Goal: Information Seeking & Learning: Learn about a topic

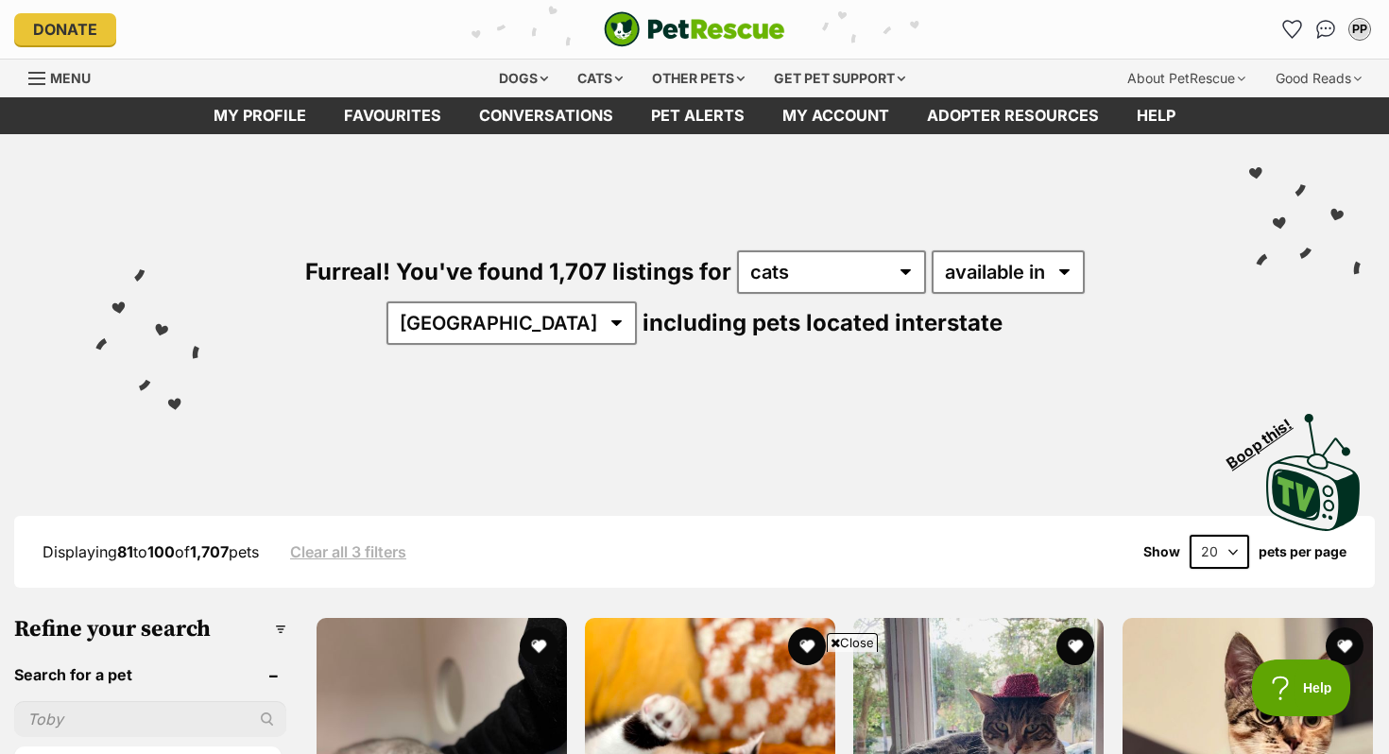
scroll to position [160, 0]
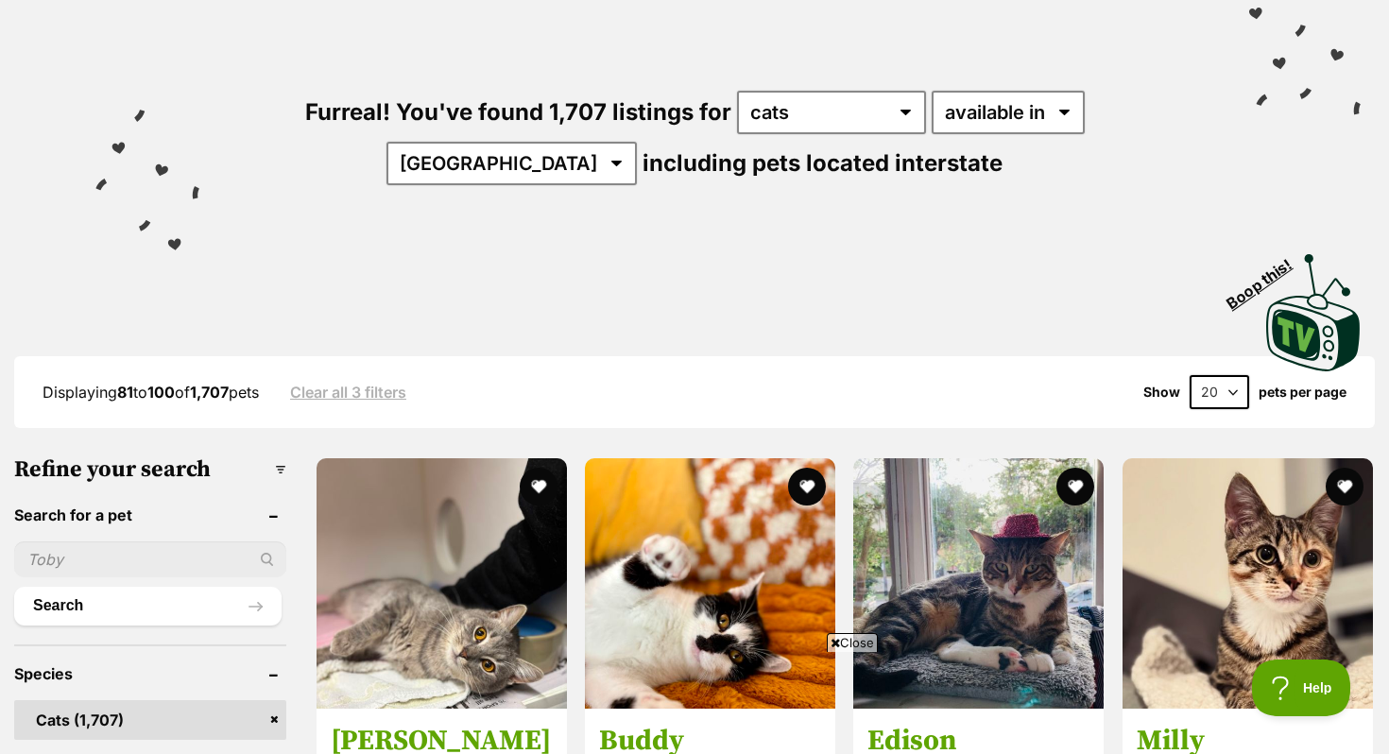
click at [1237, 390] on select "20 40 60" at bounding box center [1220, 392] width 60 height 34
select select "60"
click at [1190, 375] on select "20 40 60" at bounding box center [1220, 392] width 60 height 34
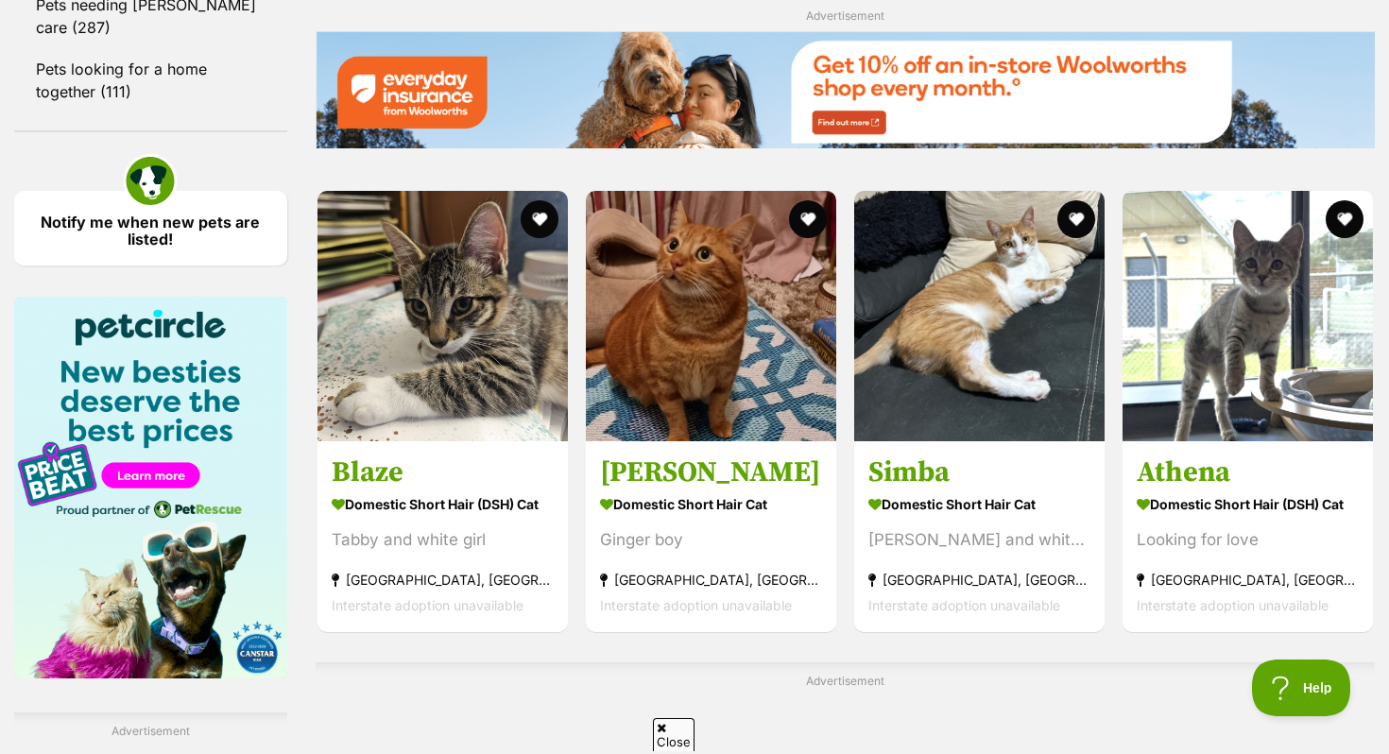
scroll to position [2644, 0]
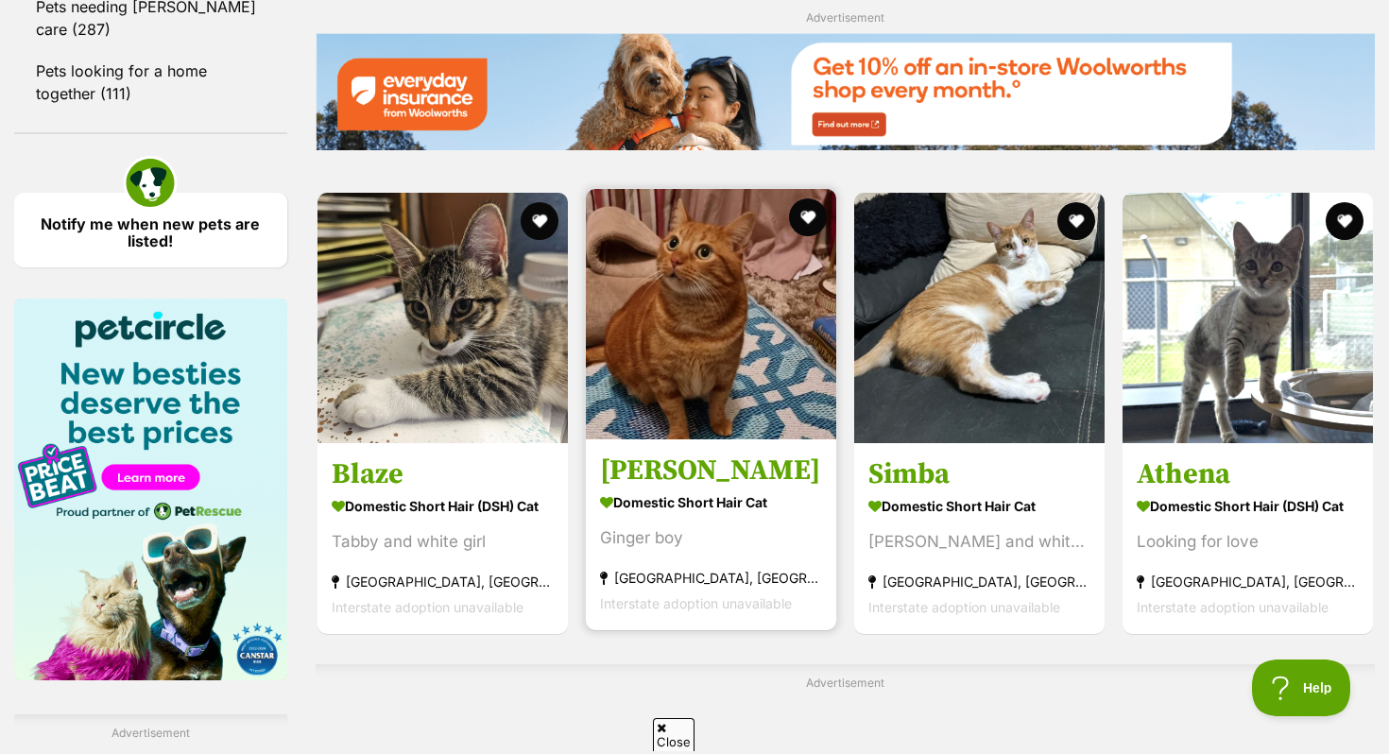
click at [741, 450] on article "Leonardo Domestic Short Hair Cat Ginger boy Kingswood, NSW Interstate adoption …" at bounding box center [711, 409] width 254 height 445
click at [679, 410] on img at bounding box center [711, 314] width 250 height 250
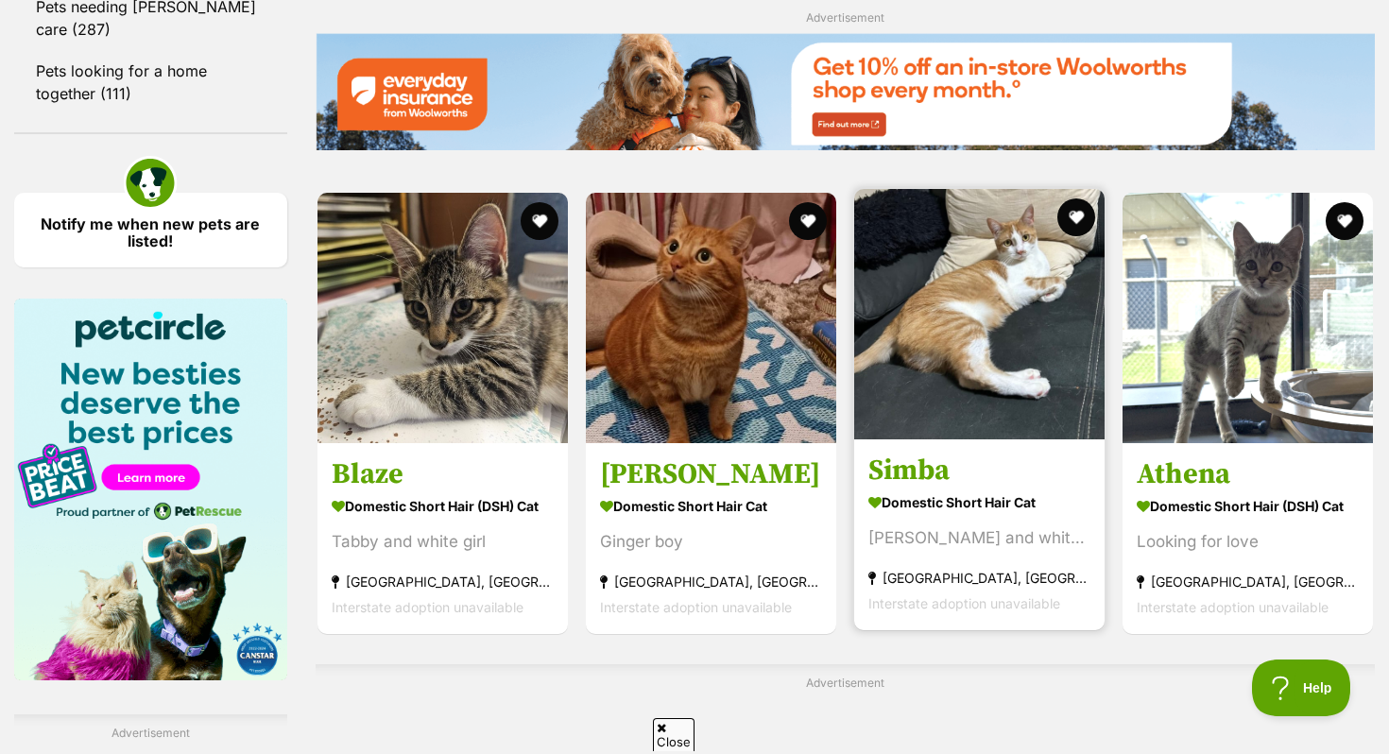
click at [954, 427] on img at bounding box center [979, 314] width 250 height 250
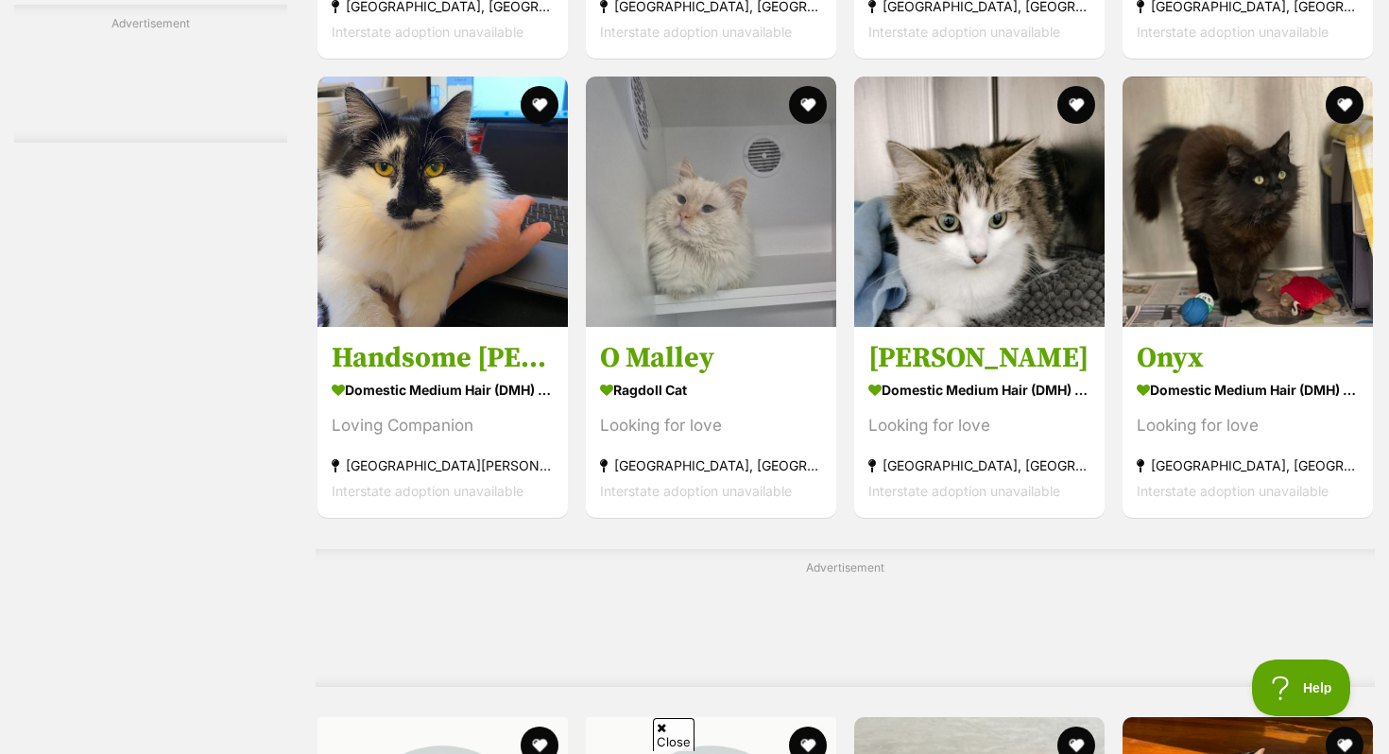
scroll to position [7494, 0]
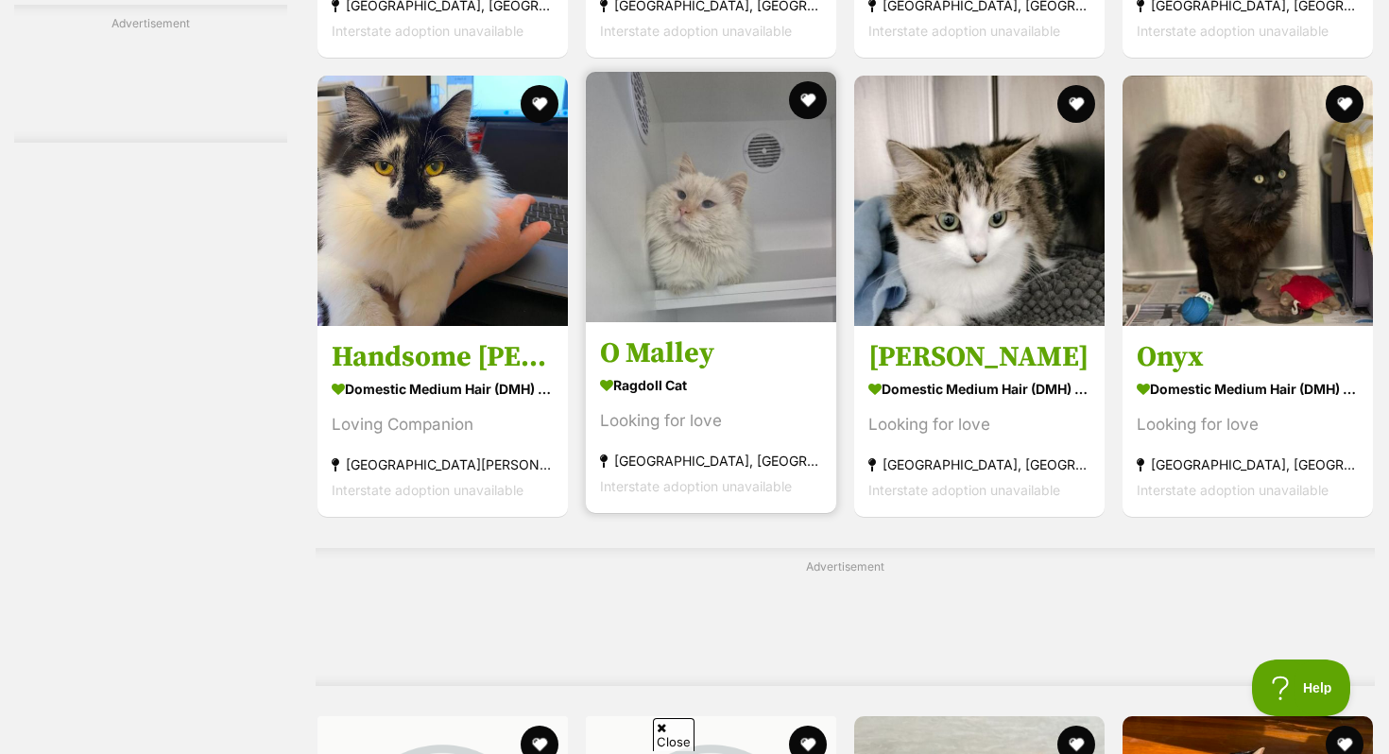
click at [770, 372] on h3 "O Malley" at bounding box center [711, 354] width 222 height 36
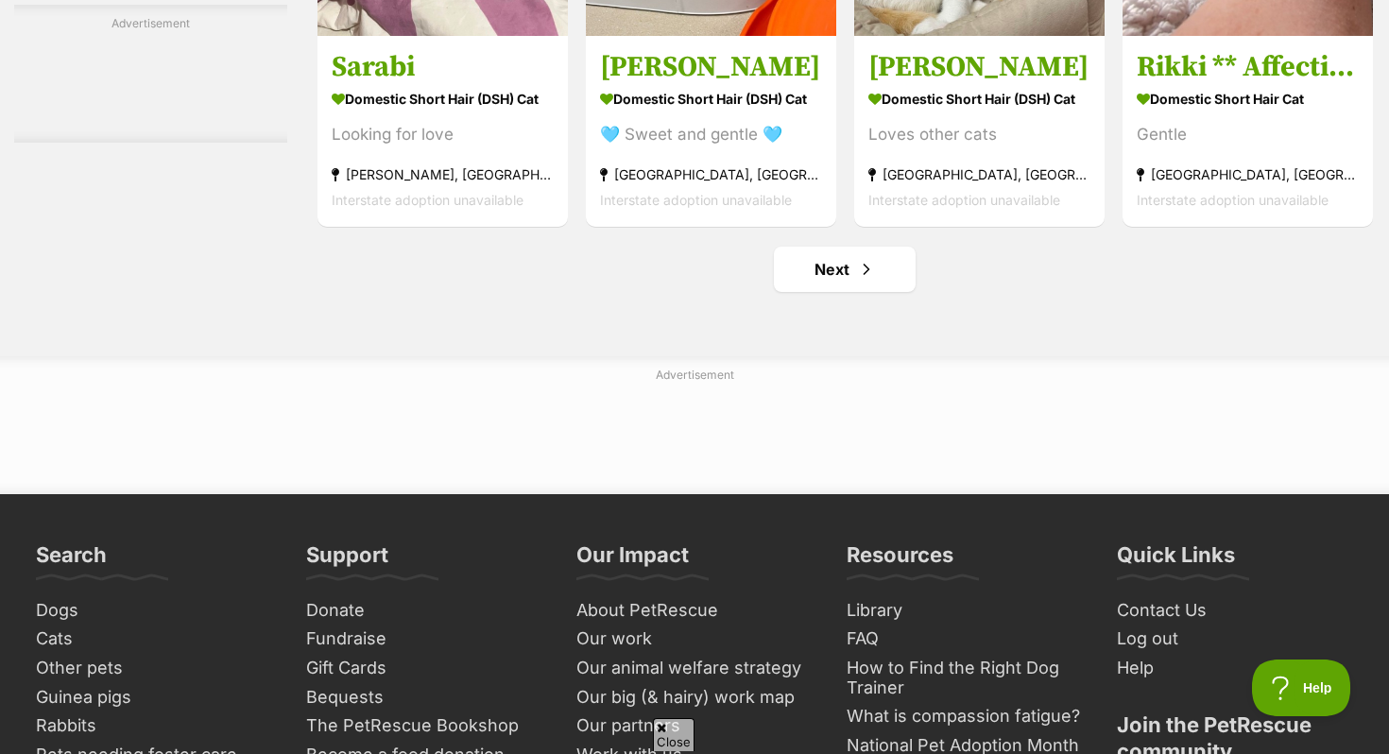
scroll to position [9075, 0]
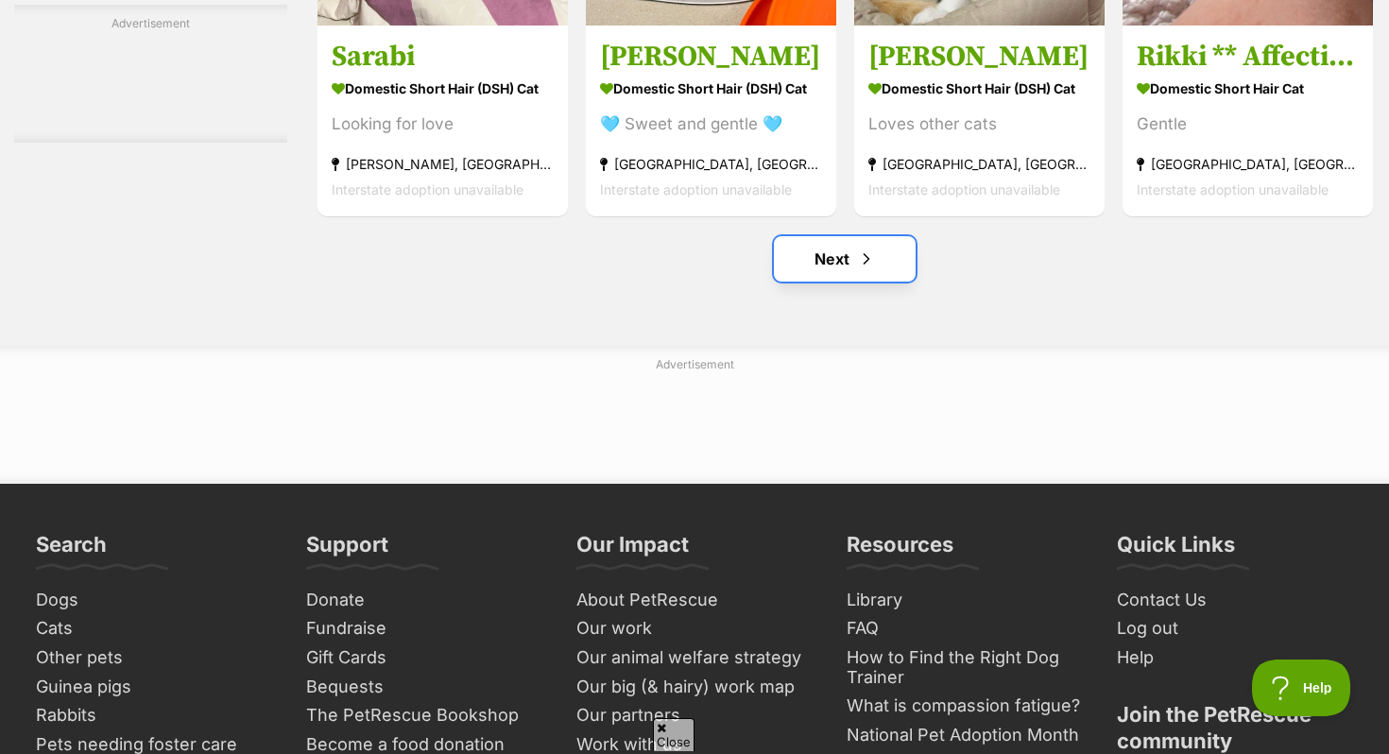
click at [823, 282] on link "Next" at bounding box center [845, 258] width 142 height 45
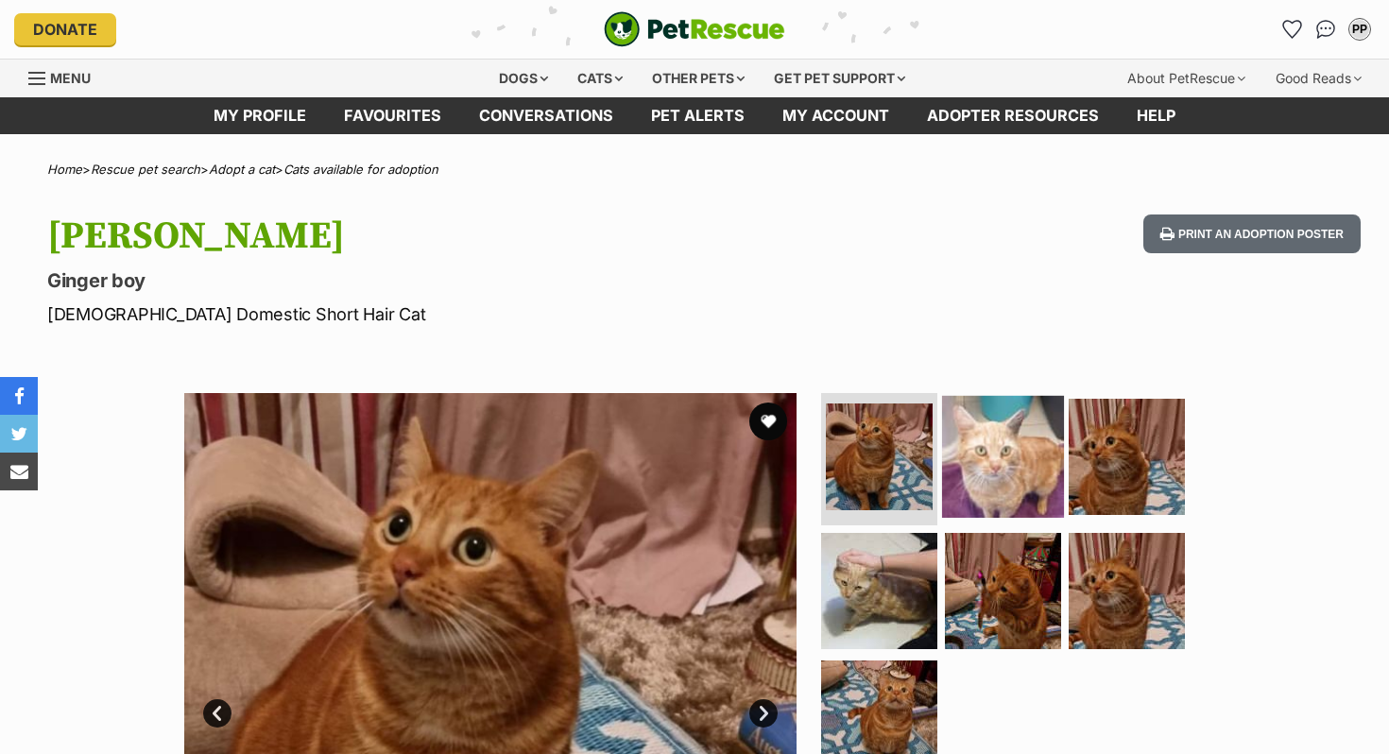
click at [985, 452] on img at bounding box center [1003, 457] width 122 height 122
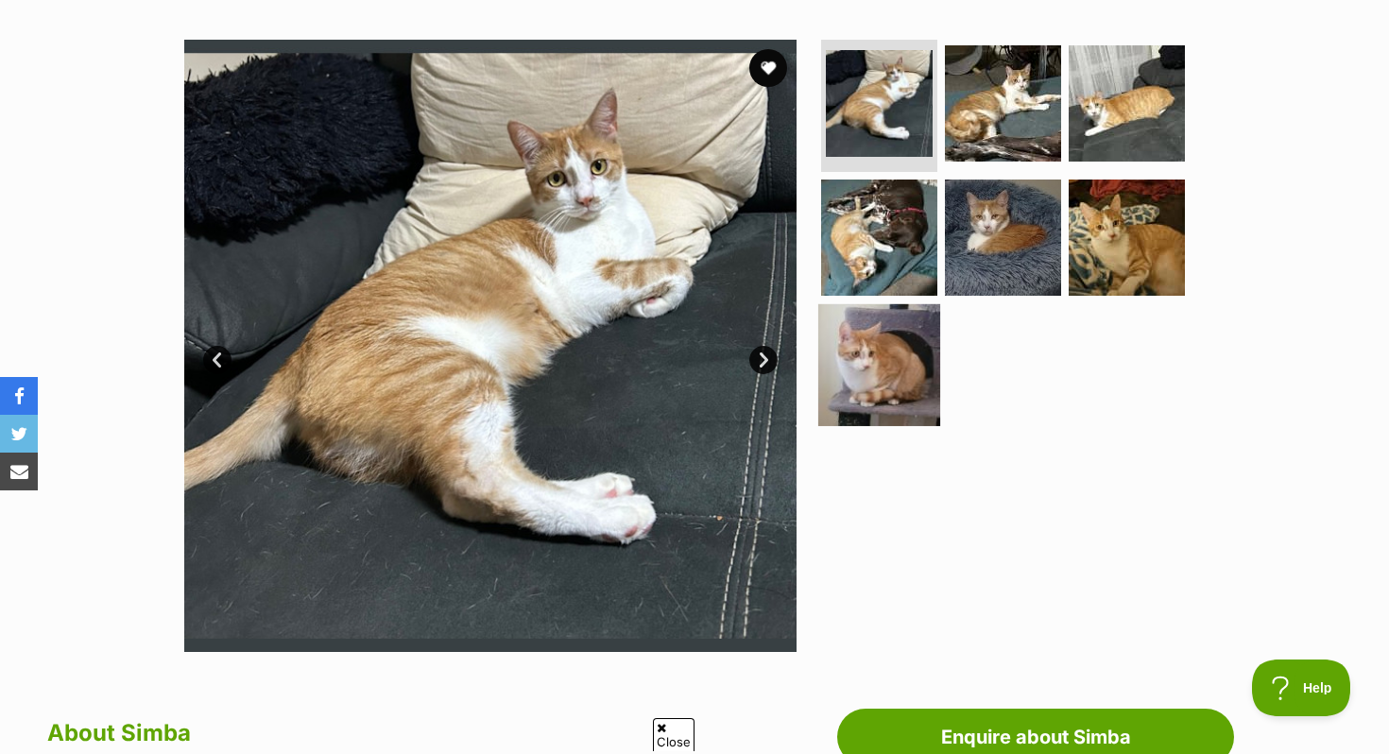
click at [878, 384] on img at bounding box center [880, 365] width 122 height 122
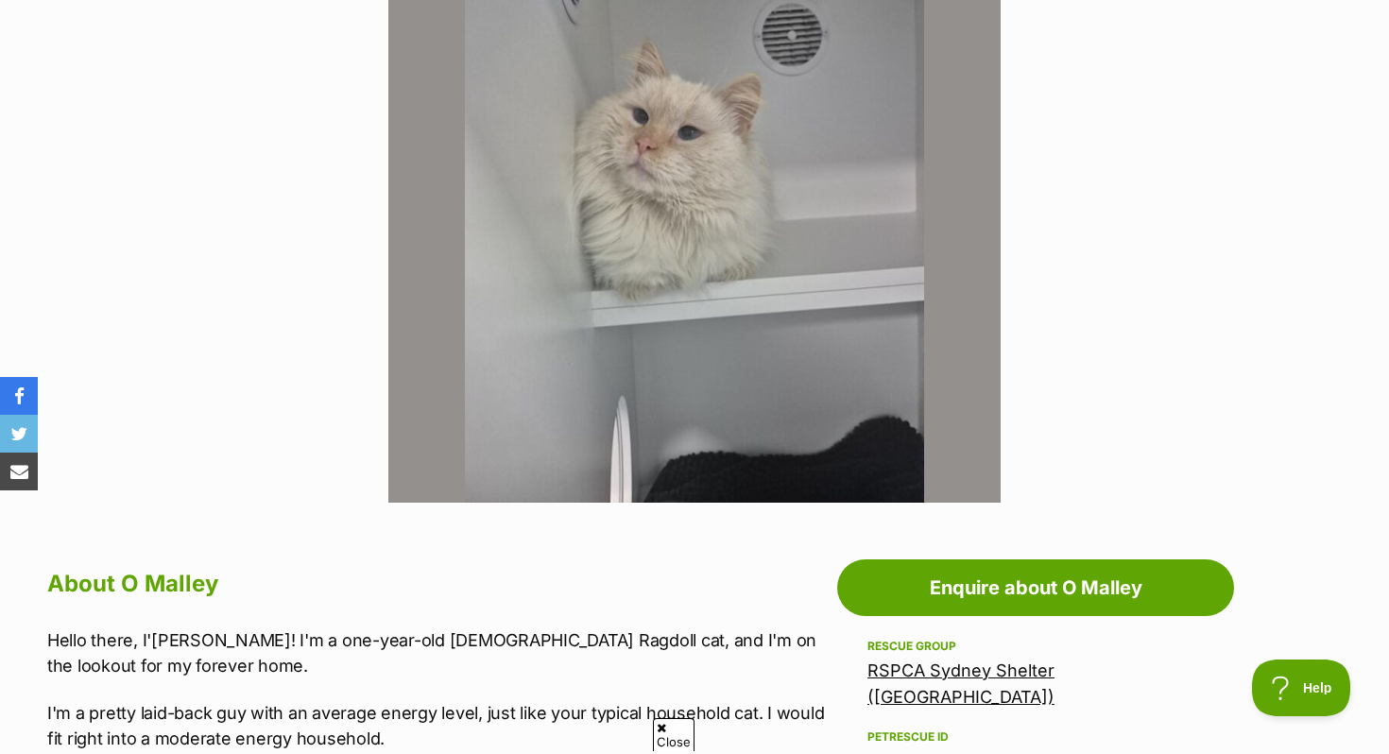
scroll to position [499, 0]
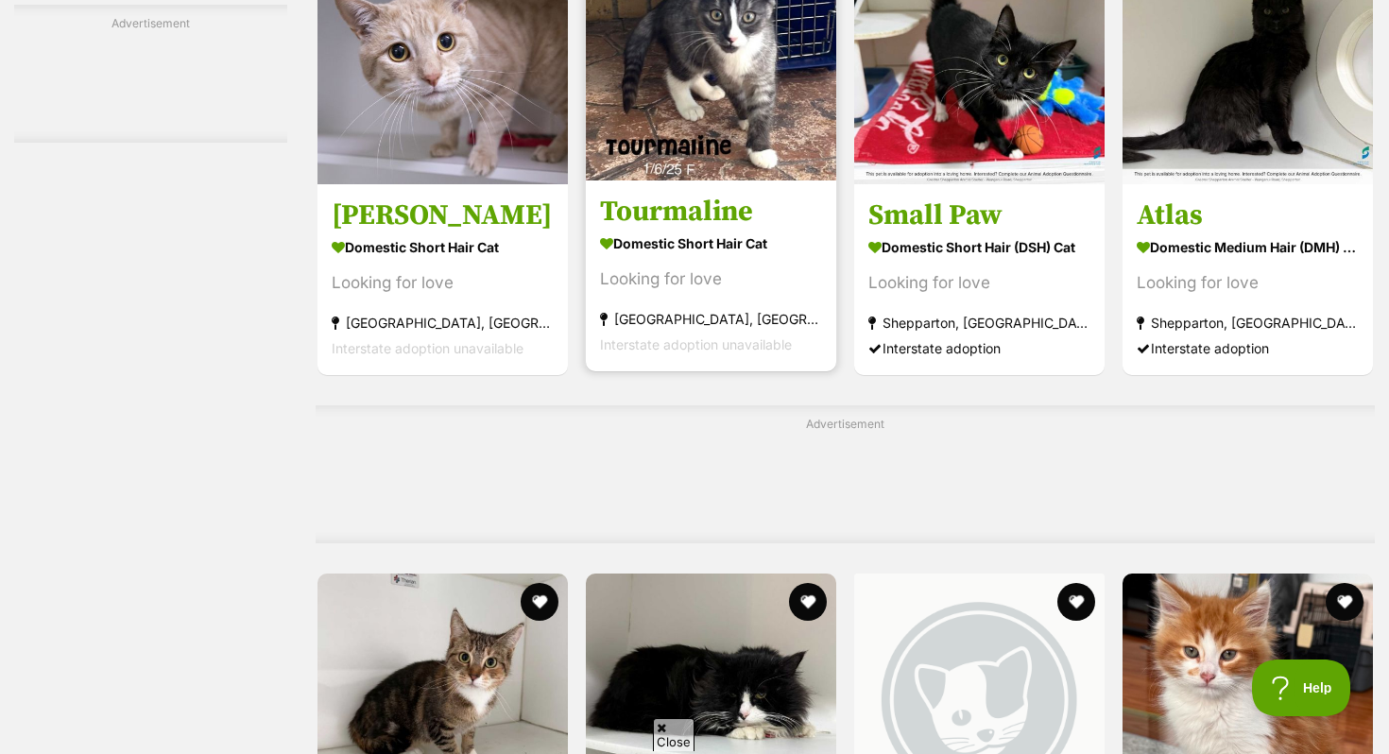
scroll to position [5097, 0]
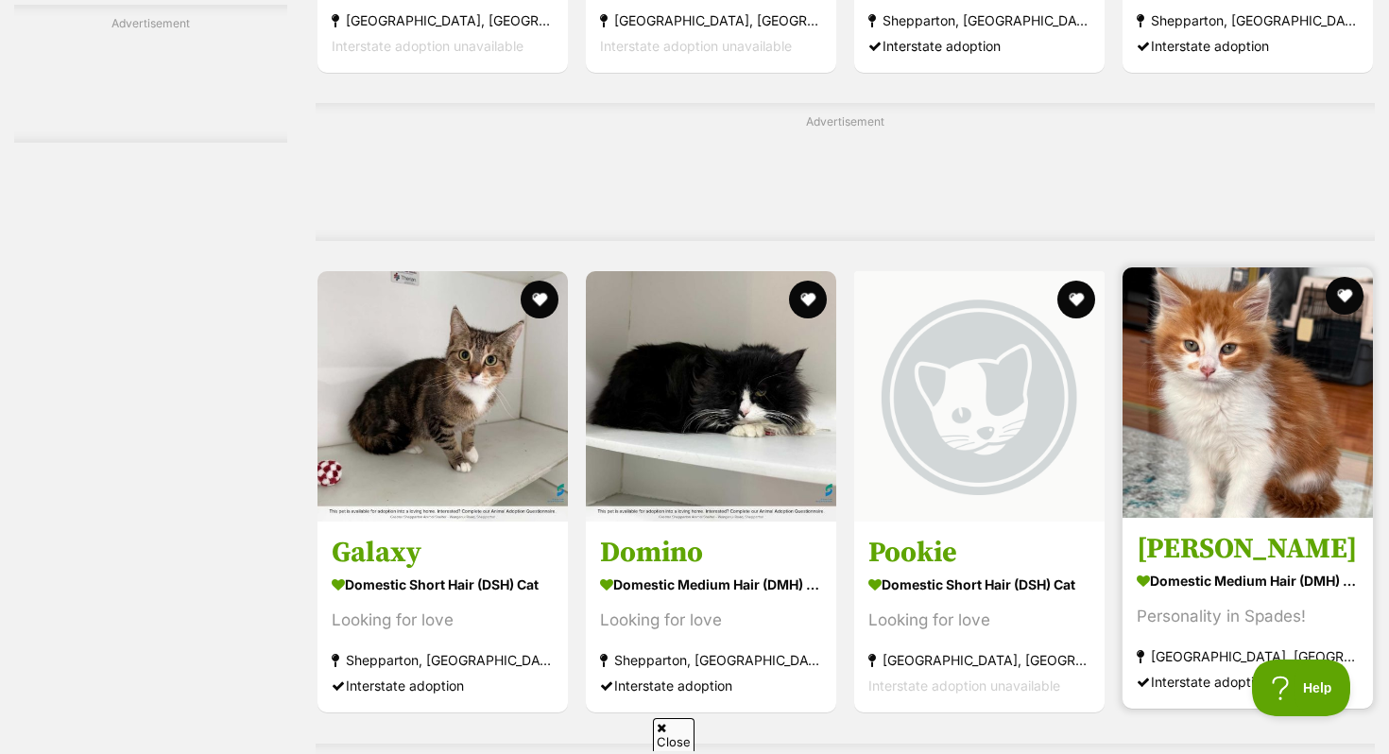
click at [1328, 417] on img at bounding box center [1248, 392] width 250 height 250
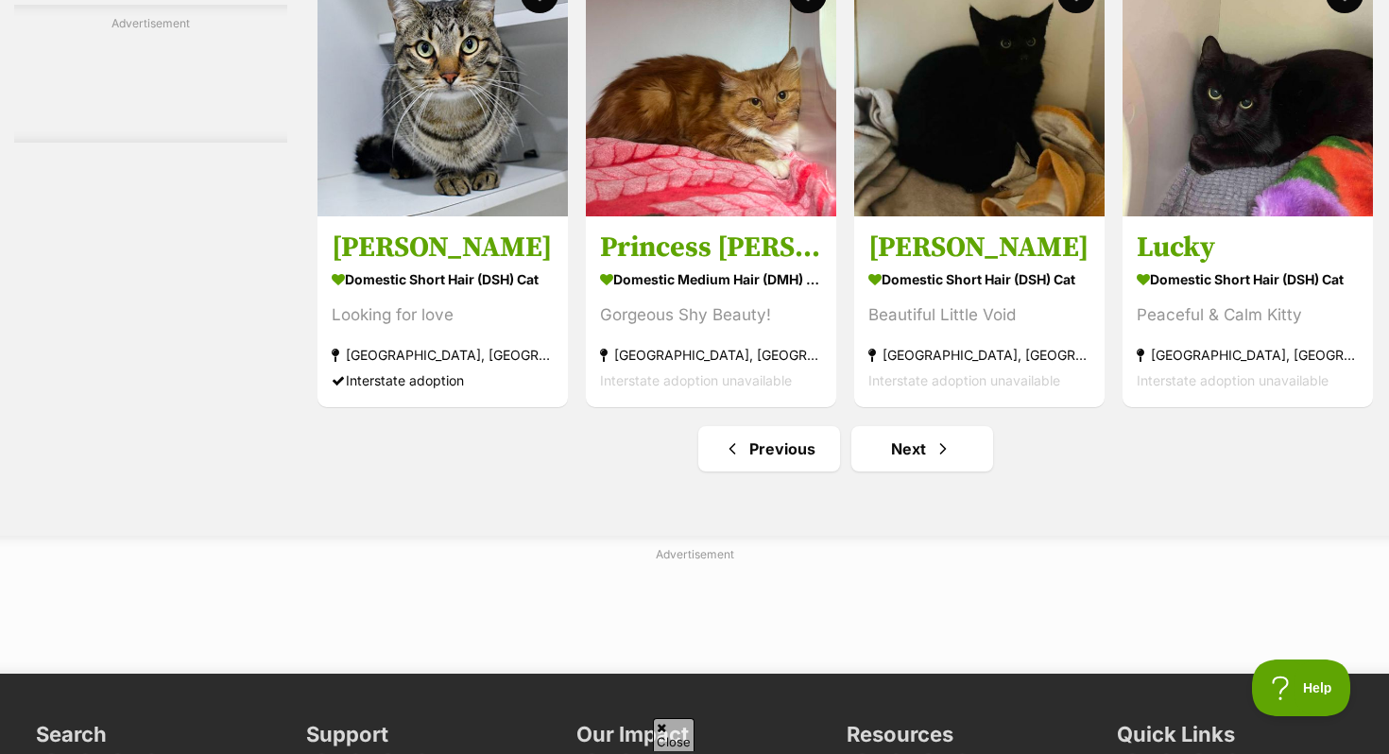
scroll to position [8894, 0]
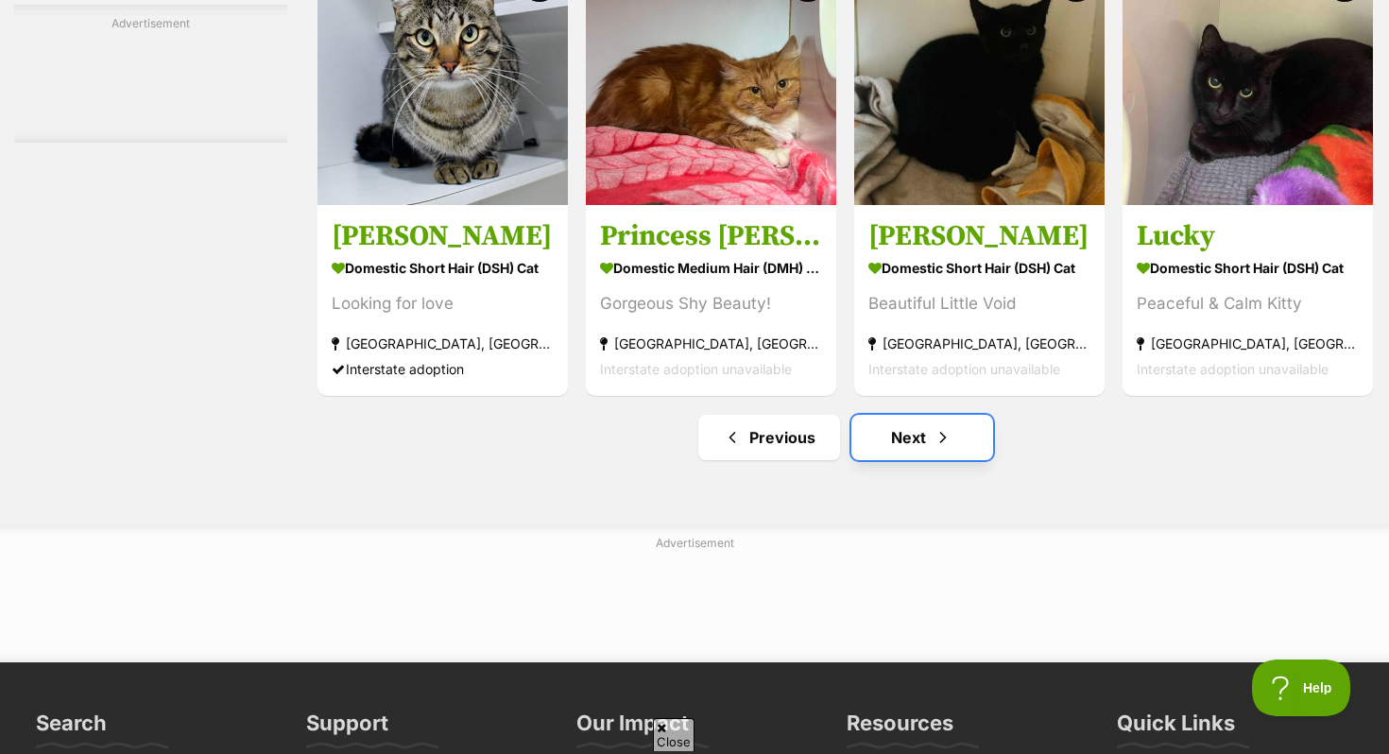
click at [905, 460] on link "Next" at bounding box center [923, 437] width 142 height 45
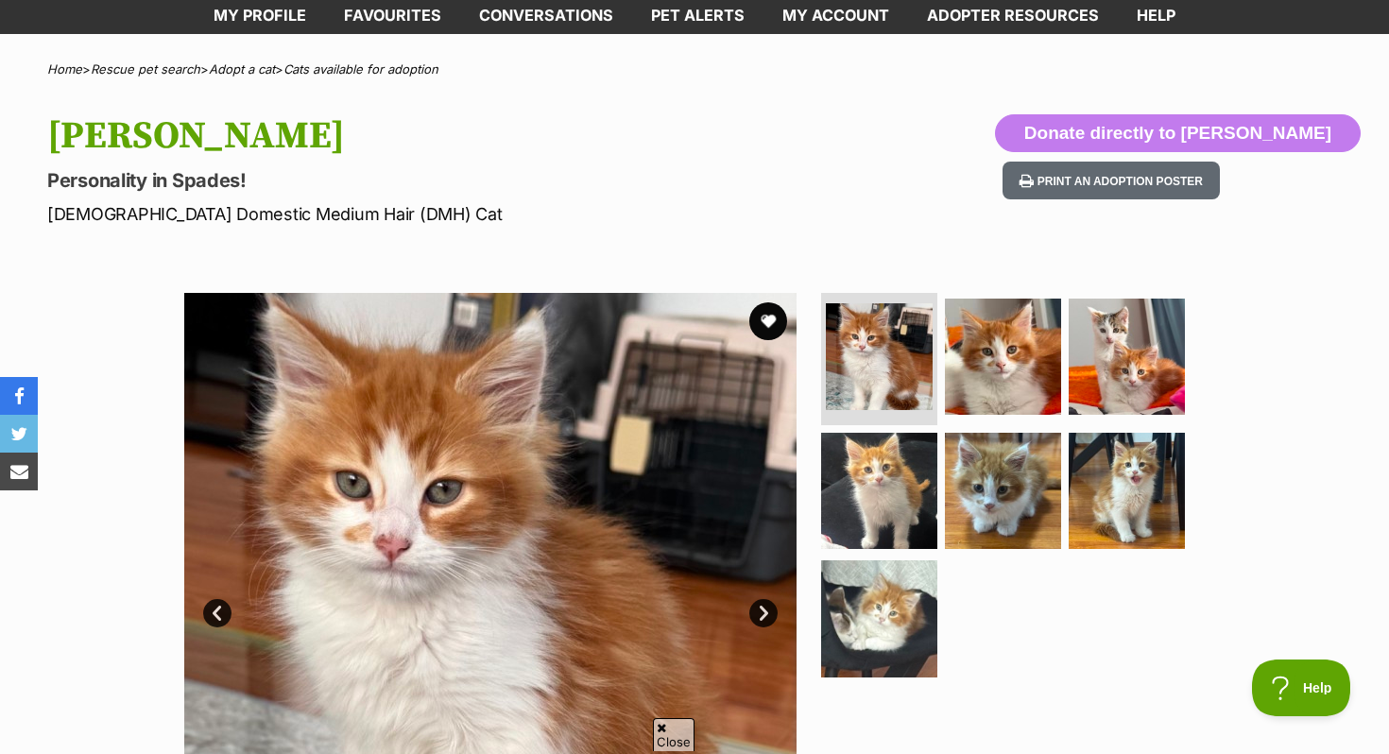
scroll to position [103, 0]
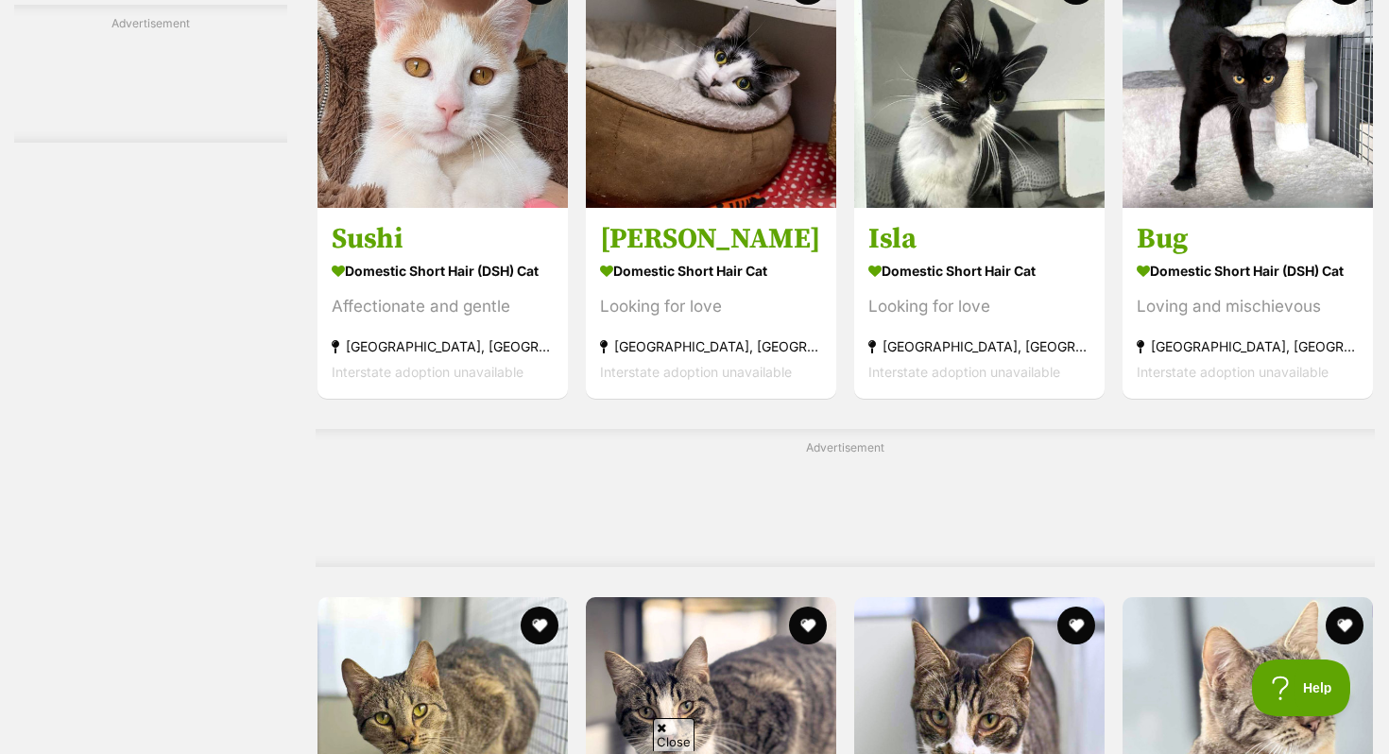
scroll to position [4736, 0]
